Goal: Task Accomplishment & Management: Use online tool/utility

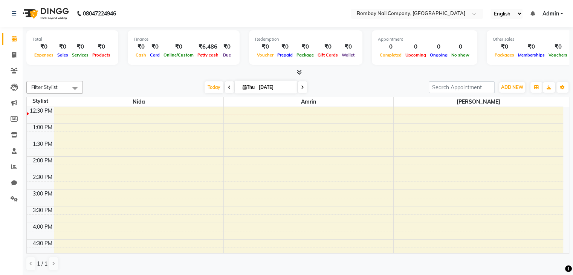
scroll to position [84, 0]
click at [181, 147] on div "10:00 AM 10:30 AM 11:00 AM 11:30 AM 12:00 PM 12:30 PM 1:00 PM 1:30 PM 2:00 PM 2…" at bounding box center [295, 205] width 536 height 364
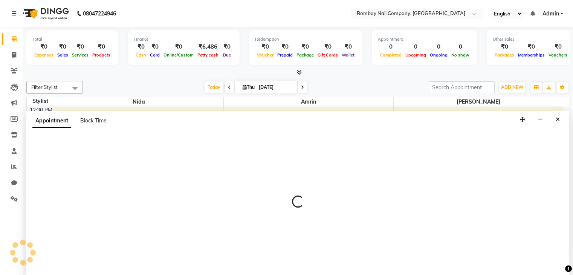
select select "89817"
select select "tentative"
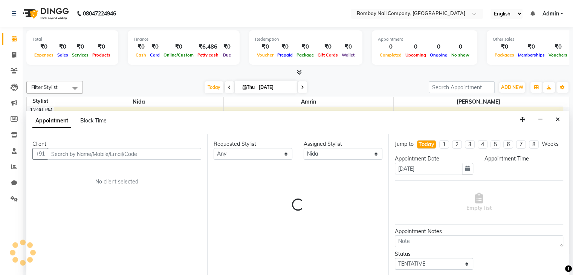
scroll to position [0, 0]
select select "825"
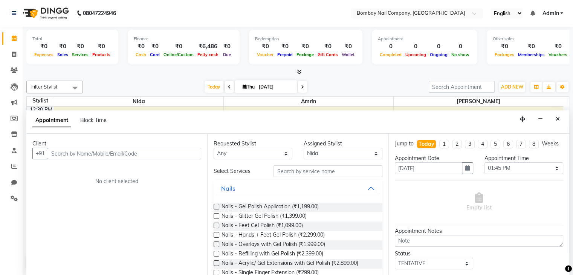
click at [15, 40] on icon at bounding box center [14, 38] width 5 height 6
click at [14, 35] on span at bounding box center [14, 39] width 13 height 9
select select "service"
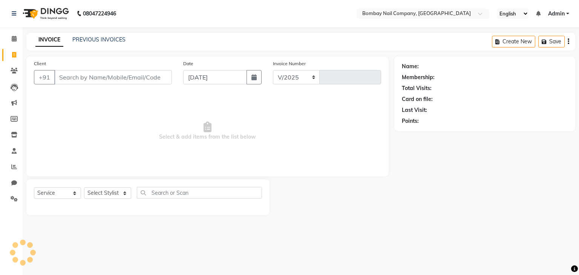
select select "8785"
type input "0006"
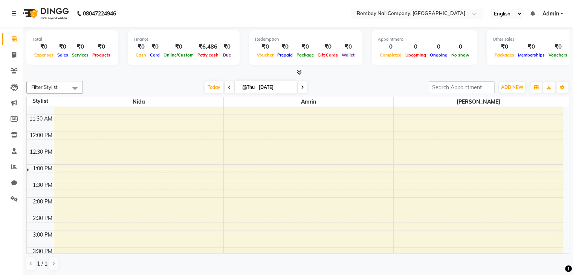
scroll to position [42, 0]
